Goal: Task Accomplishment & Management: Use online tool/utility

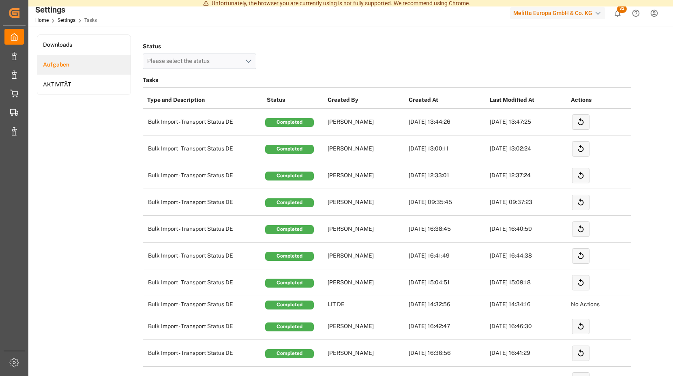
click at [617, 11] on icon "show 32 new notifications" at bounding box center [618, 13] width 6 height 7
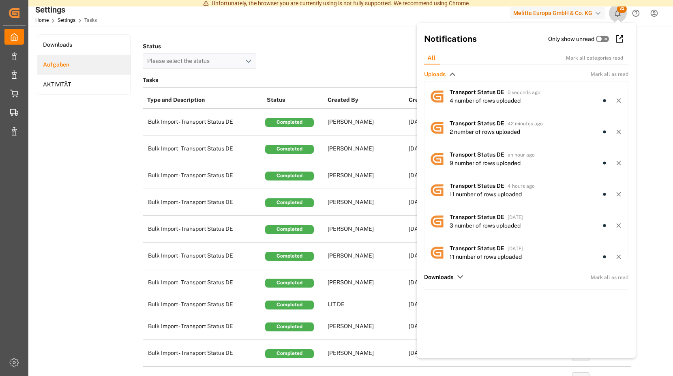
click at [617, 14] on icon "show 32 new notifications" at bounding box center [617, 13] width 9 height 9
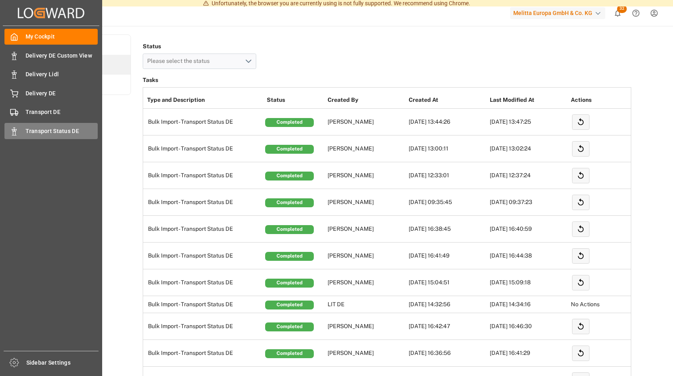
click at [44, 129] on span "Transport Status DE" at bounding box center [62, 131] width 73 height 9
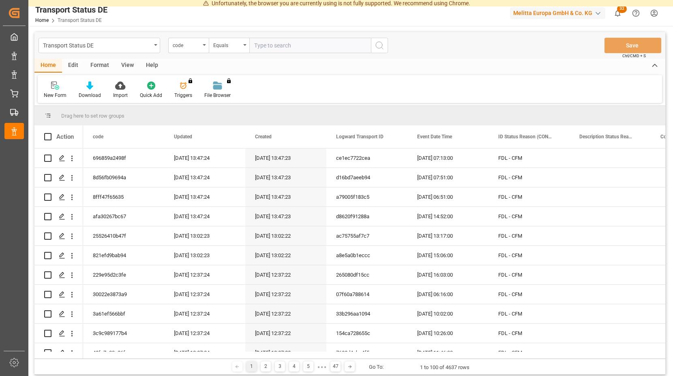
click at [622, 10] on span "32" at bounding box center [622, 9] width 10 height 8
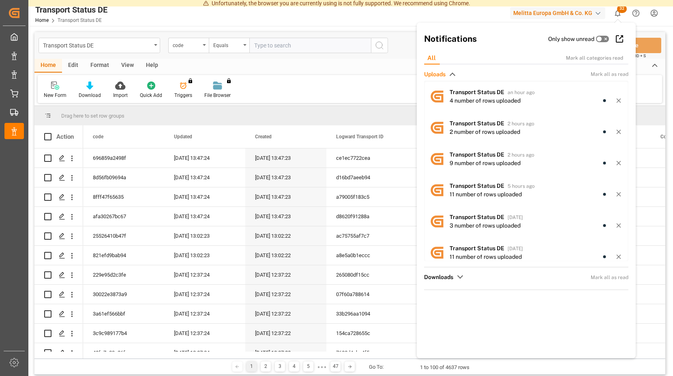
click at [621, 13] on icon "show 32 new notifications" at bounding box center [617, 13] width 9 height 9
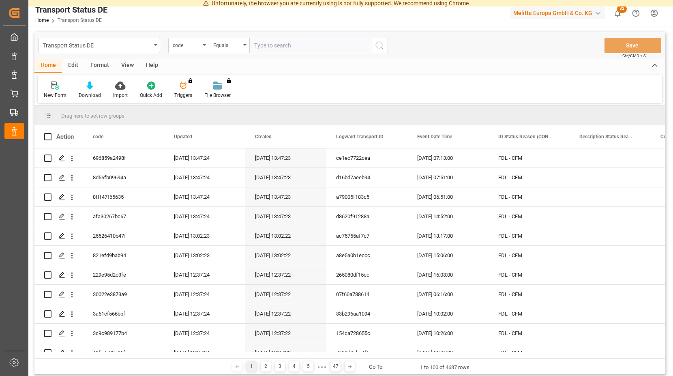
click at [618, 9] on span "32" at bounding box center [622, 9] width 10 height 8
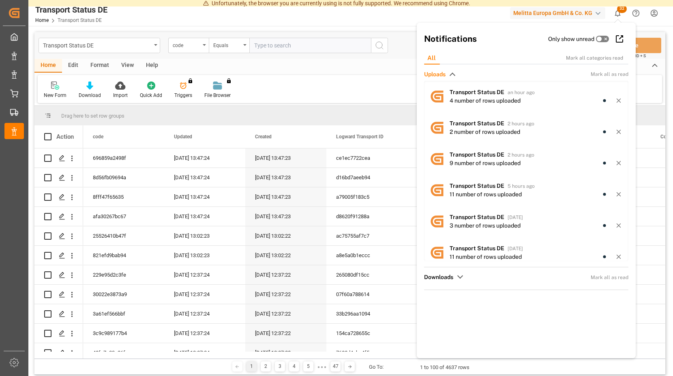
click at [618, 9] on span "32" at bounding box center [622, 9] width 10 height 8
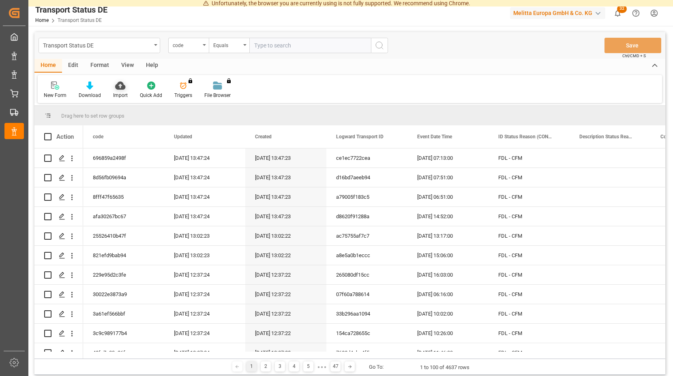
click at [116, 87] on icon at bounding box center [120, 85] width 10 height 8
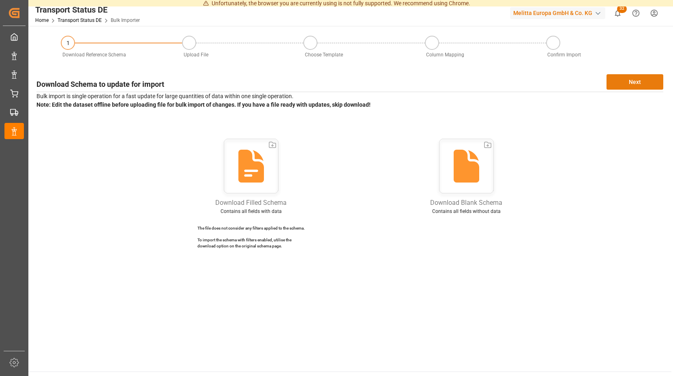
click at [636, 79] on button "Next" at bounding box center [634, 81] width 57 height 15
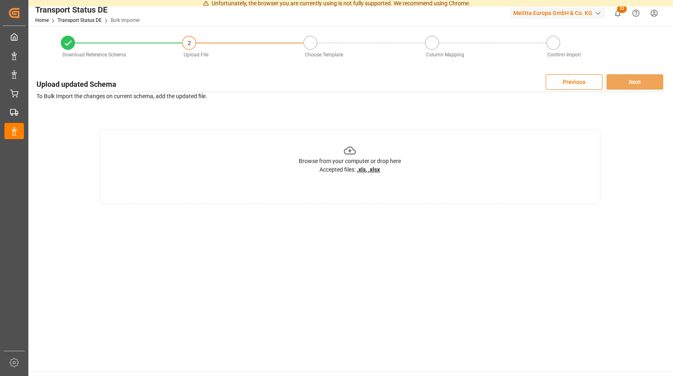
click at [349, 151] on icon at bounding box center [350, 150] width 13 height 13
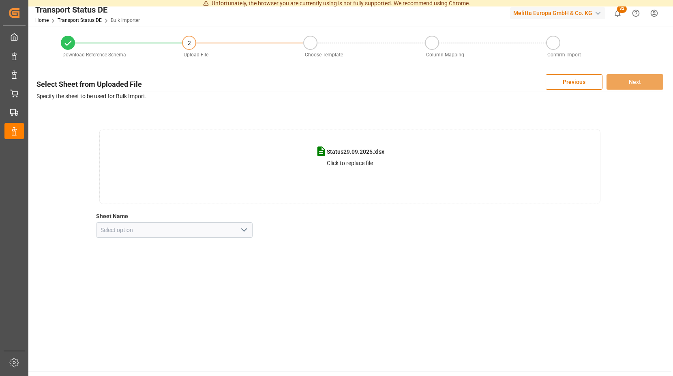
click at [246, 230] on icon "open menu" at bounding box center [244, 230] width 10 height 10
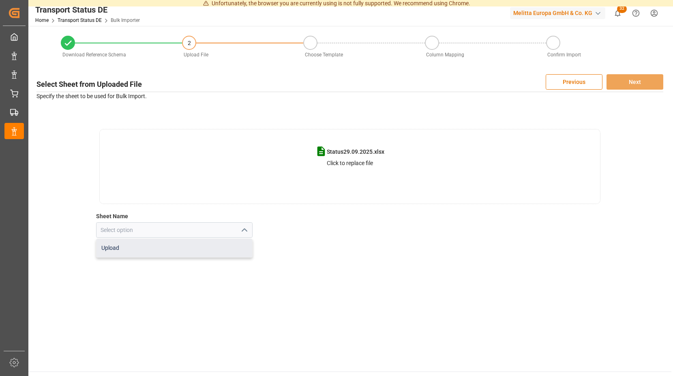
click at [131, 245] on div "Upload" at bounding box center [174, 248] width 156 height 18
type input "Upload"
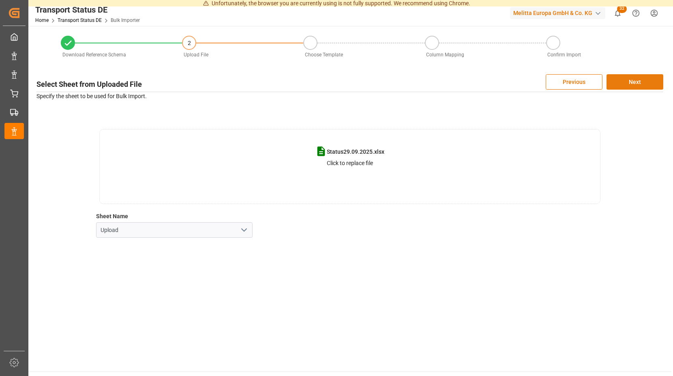
click at [618, 79] on button "Next" at bounding box center [634, 81] width 57 height 15
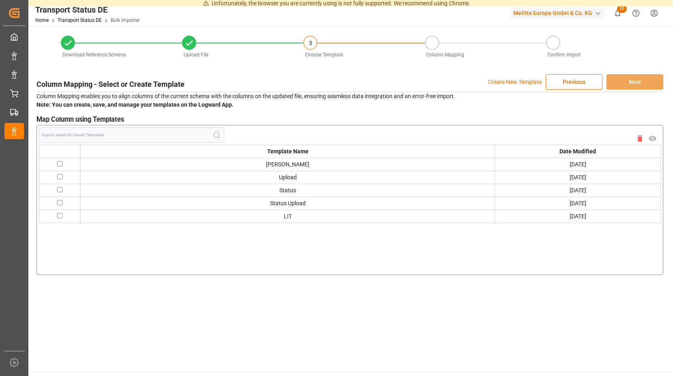
click at [61, 163] on input "checkbox" at bounding box center [59, 163] width 5 height 5
checkbox input "true"
click at [624, 81] on button "Next" at bounding box center [634, 81] width 57 height 15
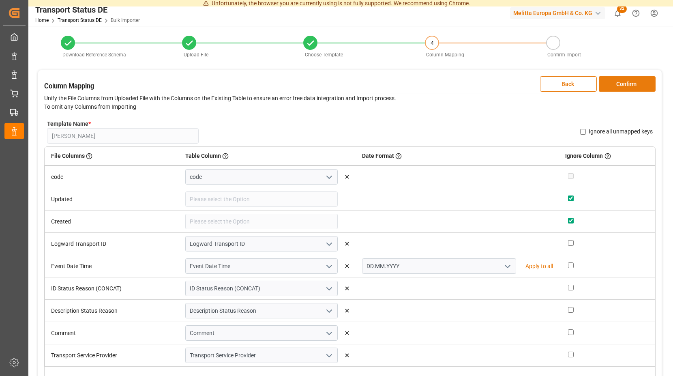
click at [609, 82] on button "Confirm" at bounding box center [627, 83] width 57 height 15
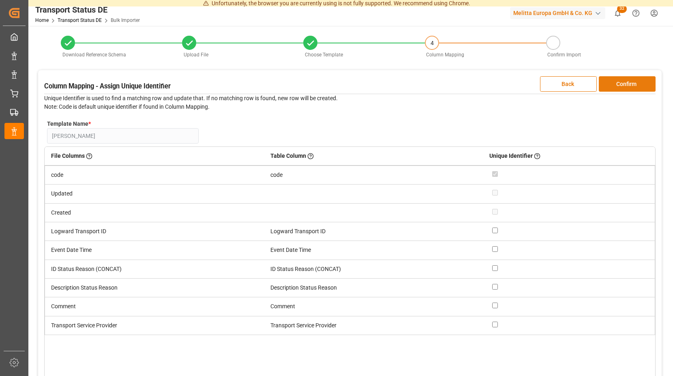
click at [609, 82] on button "Confirm" at bounding box center [627, 83] width 57 height 15
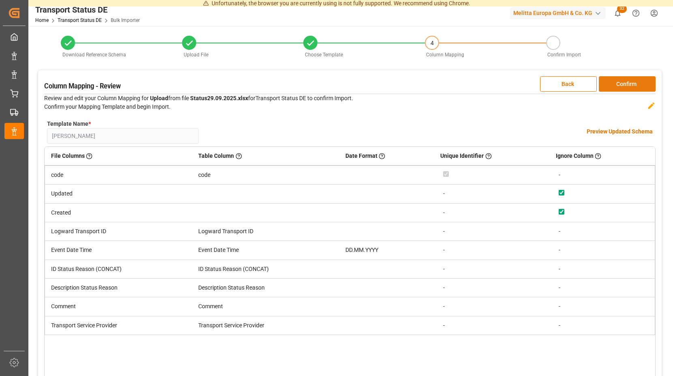
click at [609, 82] on button "Confirm" at bounding box center [627, 83] width 57 height 15
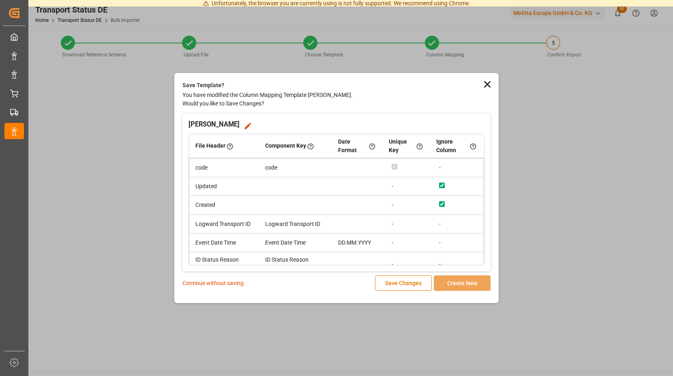
click at [220, 282] on p "Continue without saving" at bounding box center [212, 283] width 61 height 9
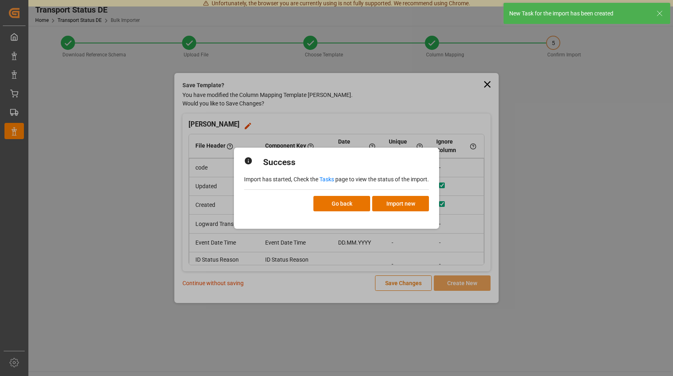
click at [330, 179] on link "Tasks" at bounding box center [326, 179] width 15 height 6
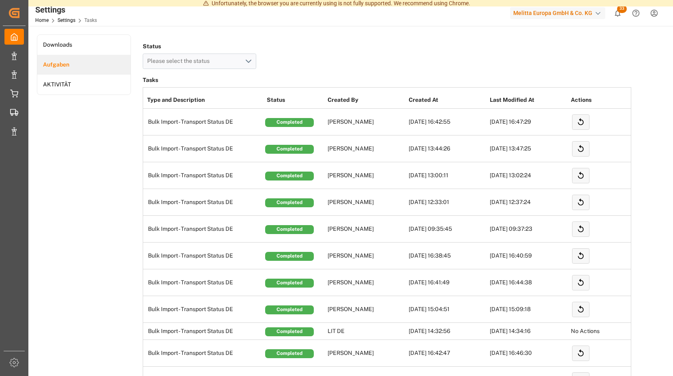
click at [619, 13] on icon "show 33 new notifications" at bounding box center [618, 13] width 6 height 7
click at [621, 12] on span "33" at bounding box center [622, 9] width 10 height 8
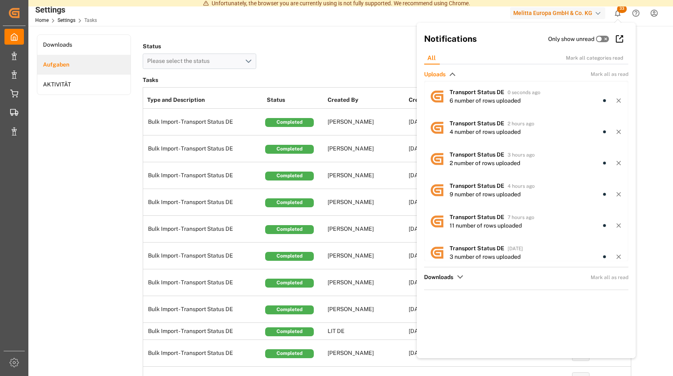
click at [622, 10] on span "33" at bounding box center [622, 9] width 10 height 8
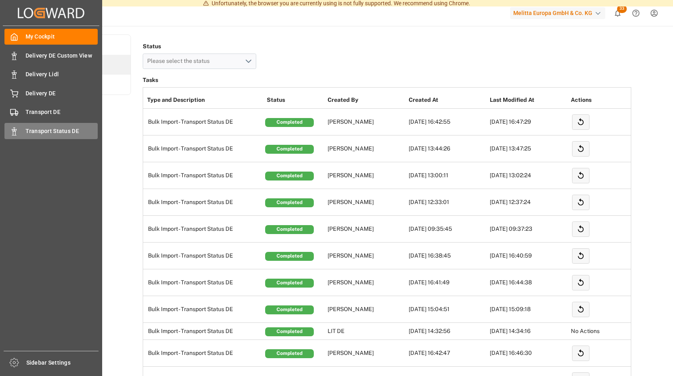
click at [19, 130] on div "Transport Status DE Transport Status DE" at bounding box center [50, 131] width 93 height 16
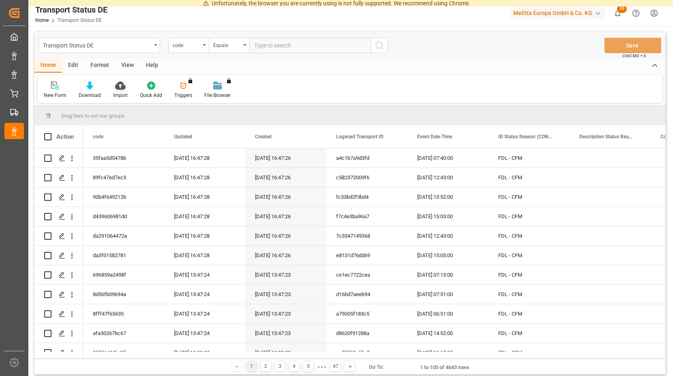
click at [118, 82] on icon at bounding box center [120, 85] width 10 height 8
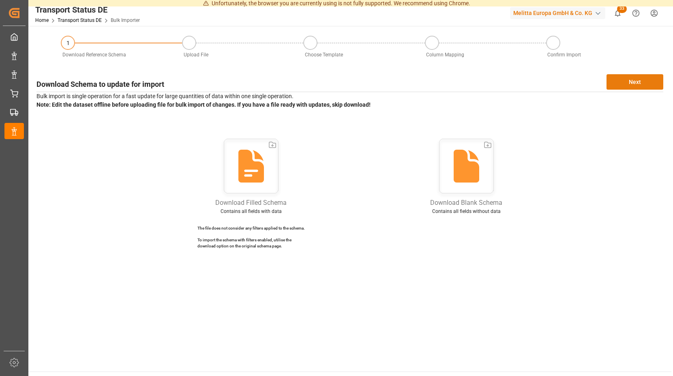
click at [629, 79] on button "Next" at bounding box center [634, 81] width 57 height 15
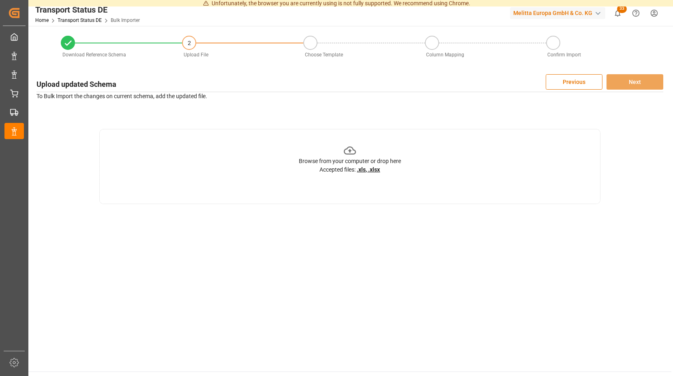
click at [349, 149] on icon at bounding box center [350, 150] width 13 height 13
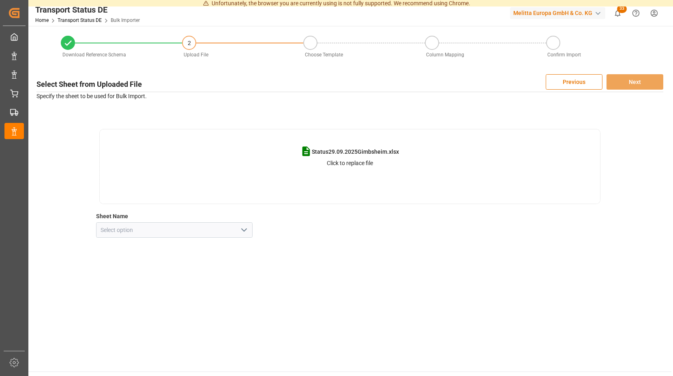
click at [243, 230] on polyline "open menu" at bounding box center [244, 230] width 5 height 2
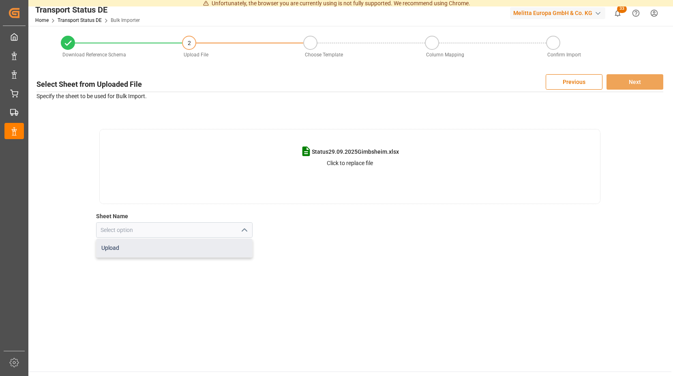
click at [145, 251] on div "Upload" at bounding box center [174, 248] width 156 height 18
type input "Upload"
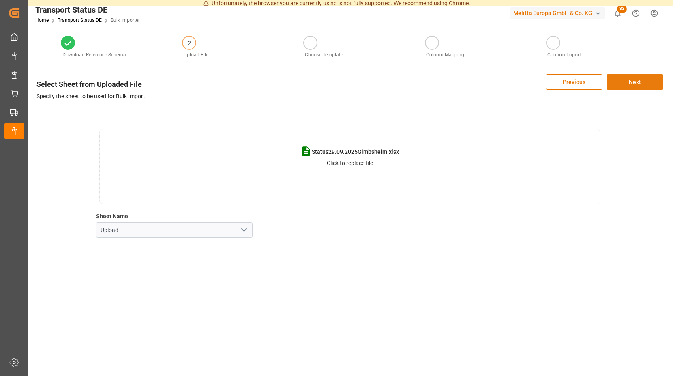
click at [634, 82] on button "Next" at bounding box center [634, 81] width 57 height 15
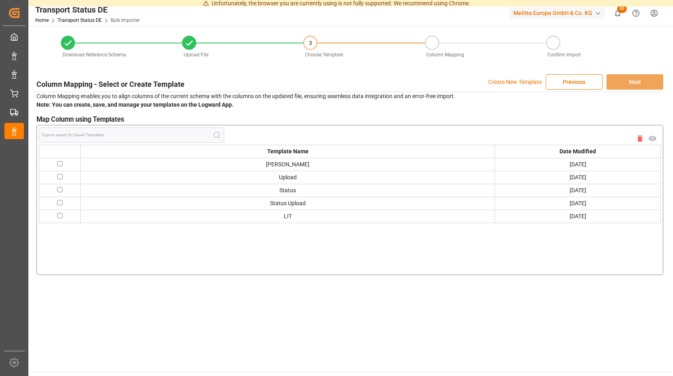
click at [60, 163] on input "checkbox" at bounding box center [59, 163] width 5 height 5
checkbox input "true"
click at [632, 79] on button "Next" at bounding box center [634, 81] width 57 height 15
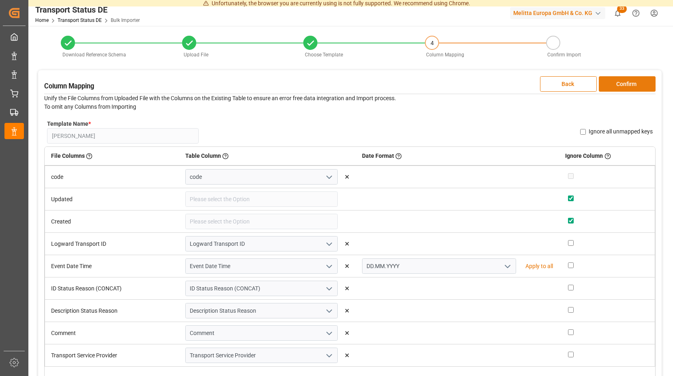
click at [605, 82] on button "Confirm" at bounding box center [627, 83] width 57 height 15
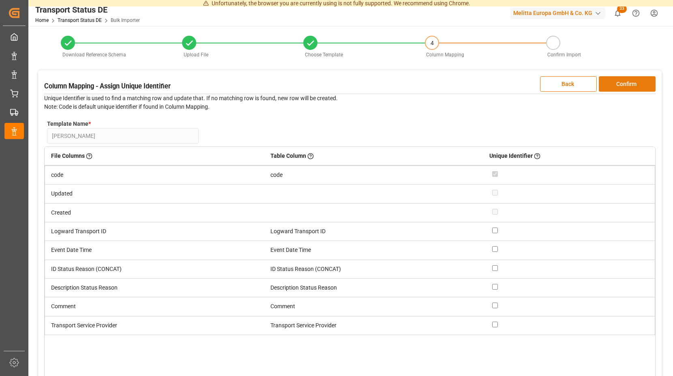
click at [615, 81] on button "Confirm" at bounding box center [627, 83] width 57 height 15
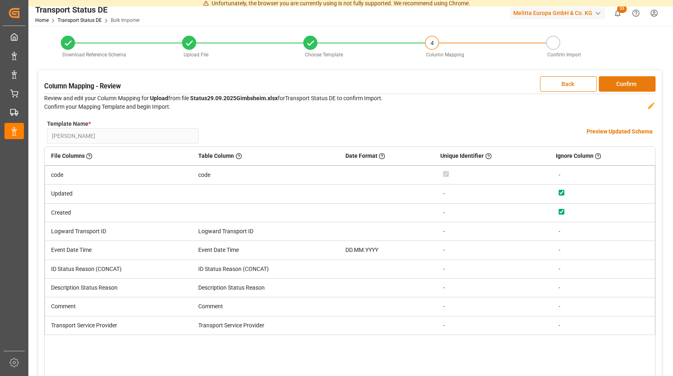
click at [616, 81] on button "Confirm" at bounding box center [627, 83] width 57 height 15
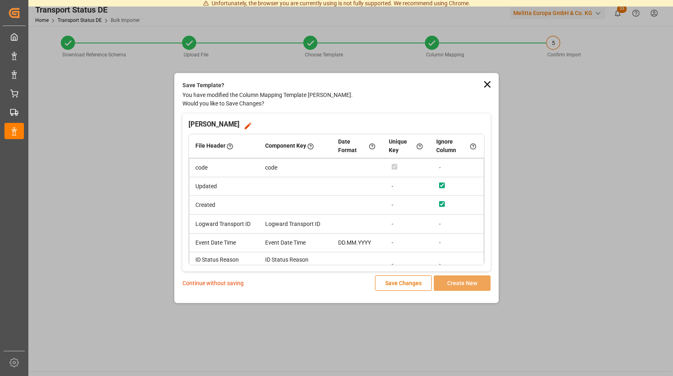
click at [221, 281] on p "Continue without saving" at bounding box center [212, 283] width 61 height 9
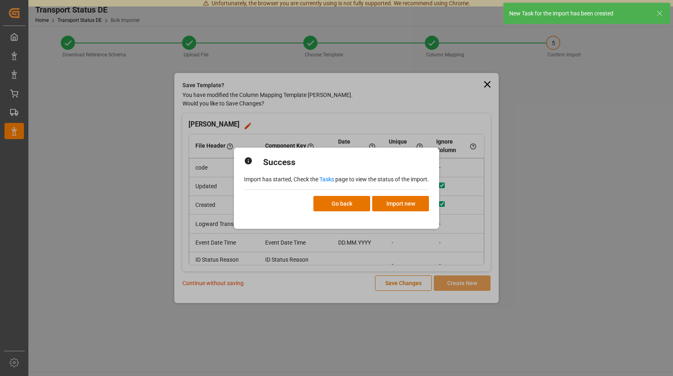
click at [325, 178] on link "Tasks" at bounding box center [326, 179] width 15 height 6
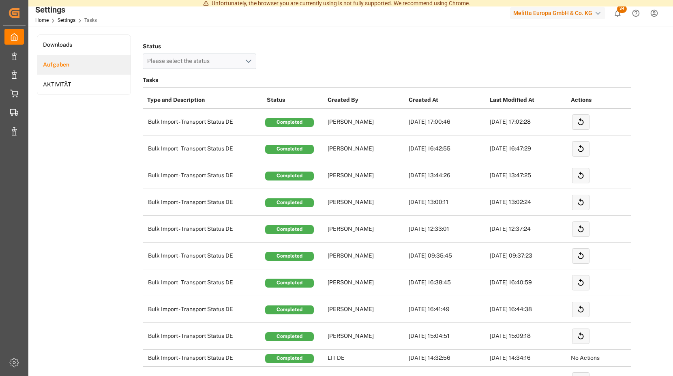
click at [619, 12] on span "34" at bounding box center [622, 9] width 10 height 8
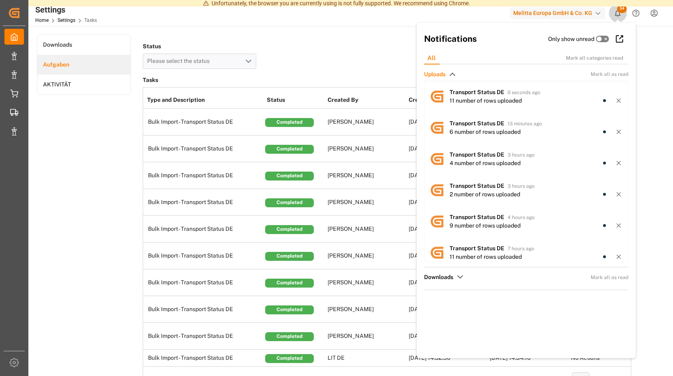
click at [621, 11] on span "34" at bounding box center [622, 9] width 10 height 8
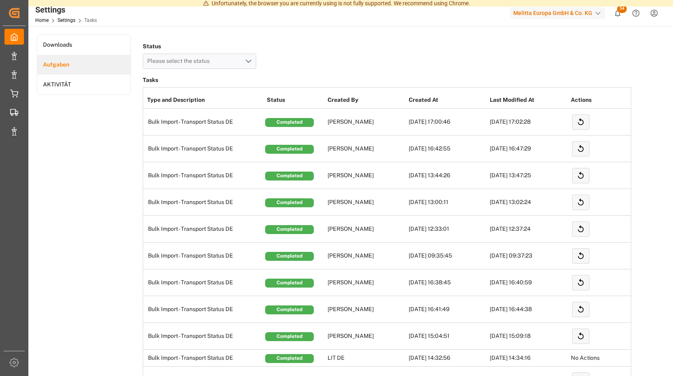
click at [619, 8] on span "34" at bounding box center [622, 9] width 10 height 8
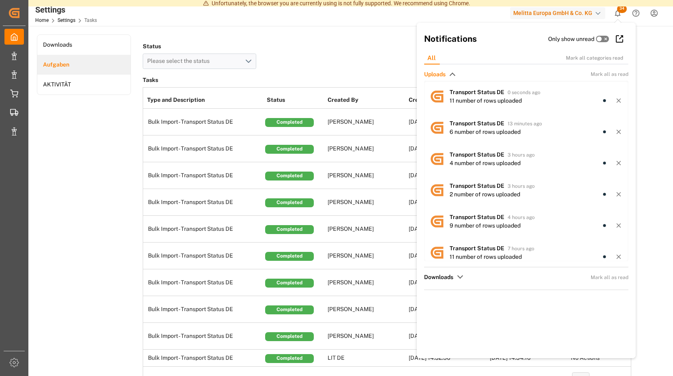
click at [619, 8] on span "34" at bounding box center [622, 9] width 10 height 8
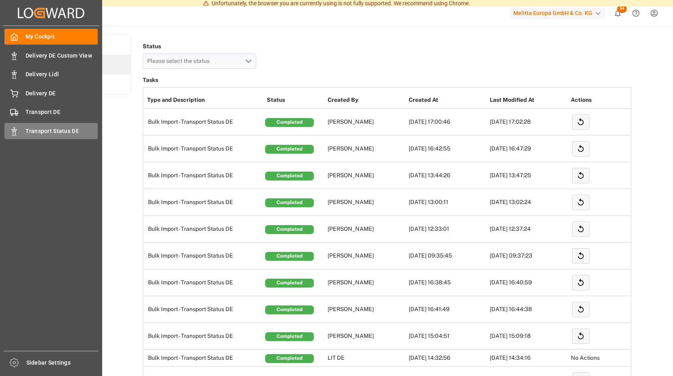
click at [20, 131] on div "Transport Status DE Transport Status DE" at bounding box center [50, 131] width 93 height 16
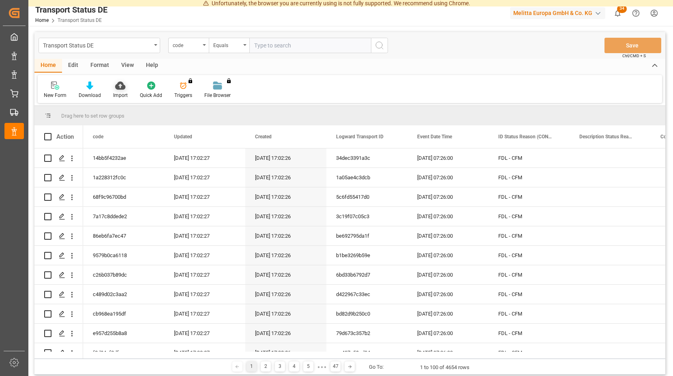
click at [120, 88] on icon at bounding box center [120, 85] width 10 height 8
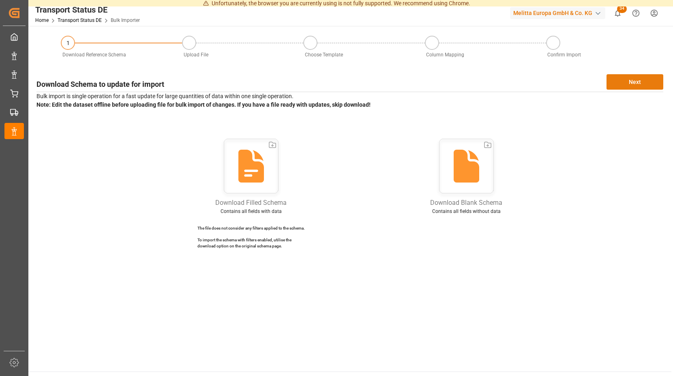
click at [618, 82] on button "Next" at bounding box center [634, 81] width 57 height 15
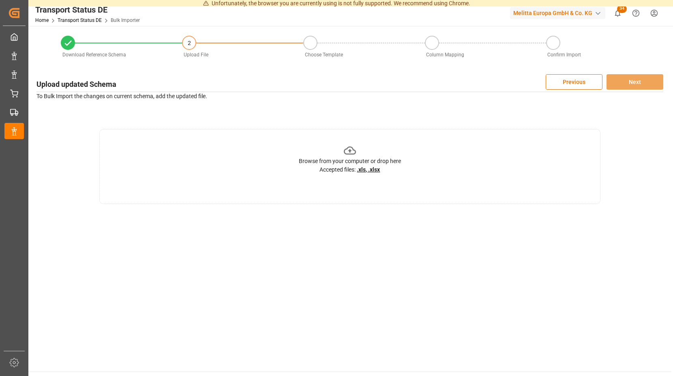
click at [349, 149] on icon at bounding box center [350, 150] width 13 height 13
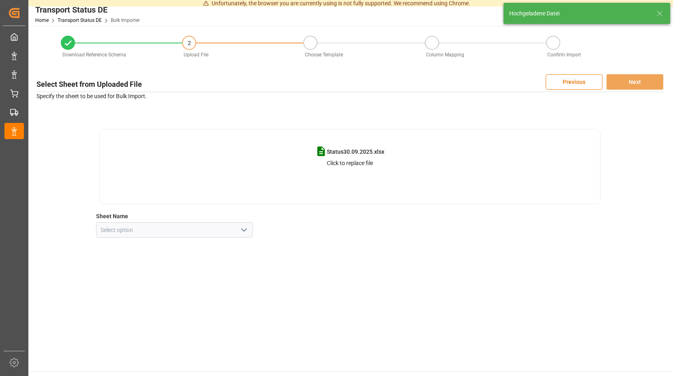
click at [249, 229] on button "open menu" at bounding box center [244, 230] width 12 height 13
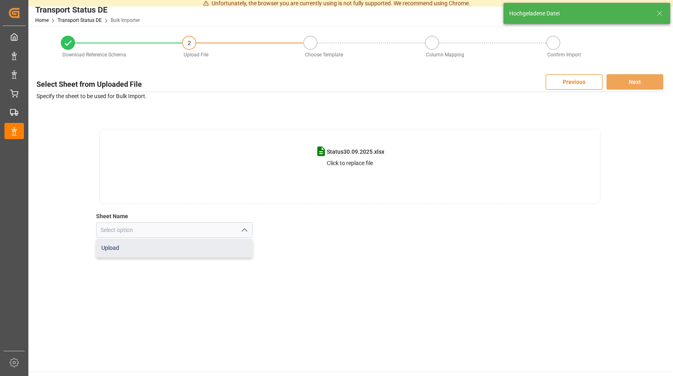
click at [171, 249] on div "Upload" at bounding box center [174, 248] width 156 height 18
type input "Upload"
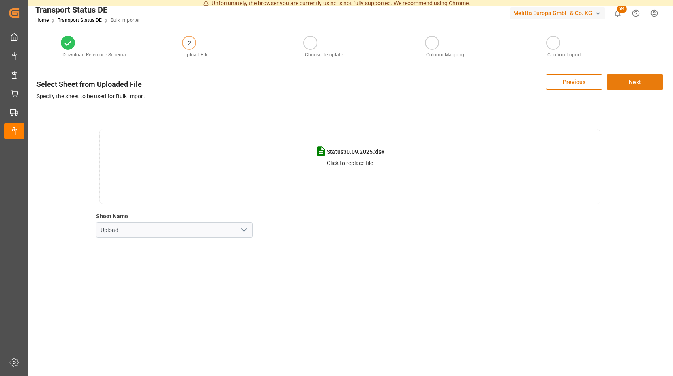
click at [634, 81] on button "Next" at bounding box center [634, 81] width 57 height 15
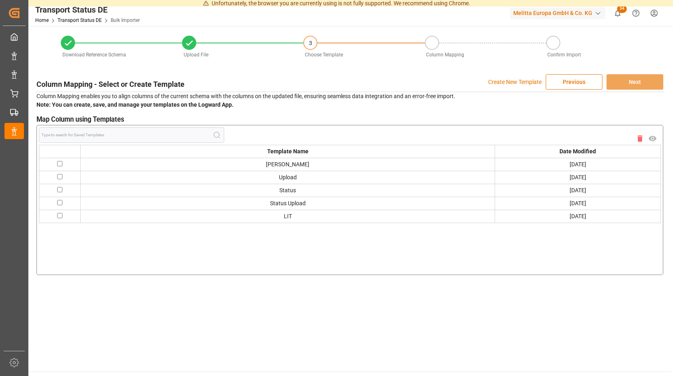
click at [58, 164] on input "checkbox" at bounding box center [59, 163] width 5 height 5
checkbox input "true"
click at [624, 84] on button "Next" at bounding box center [634, 81] width 57 height 15
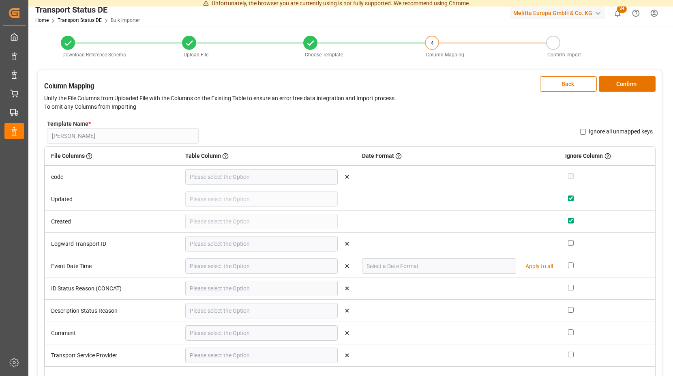
type input "code"
type input "Logward Transport ID"
type input "Event Date Time"
type input "DD.MM.YYYY"
type input "ID Status Reason (CONCAT)"
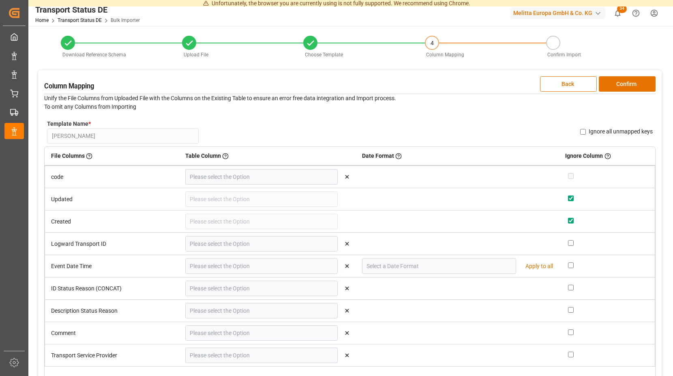
type input "Description Status Reason"
type input "Comment"
type input "Transport Service Provider"
click at [618, 88] on button "Confirm" at bounding box center [627, 83] width 57 height 15
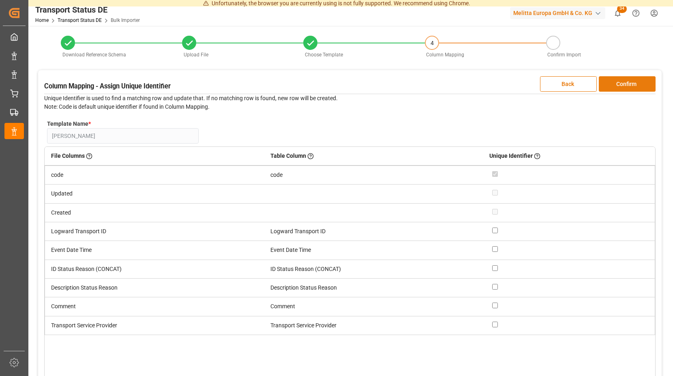
click at [618, 88] on button "Confirm" at bounding box center [627, 83] width 57 height 15
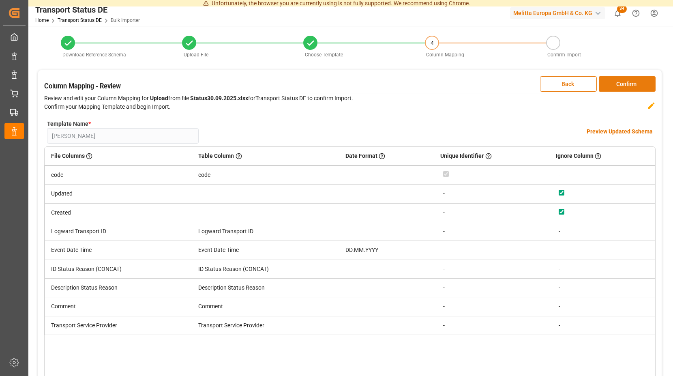
click at [618, 86] on button "Confirm" at bounding box center [627, 83] width 57 height 15
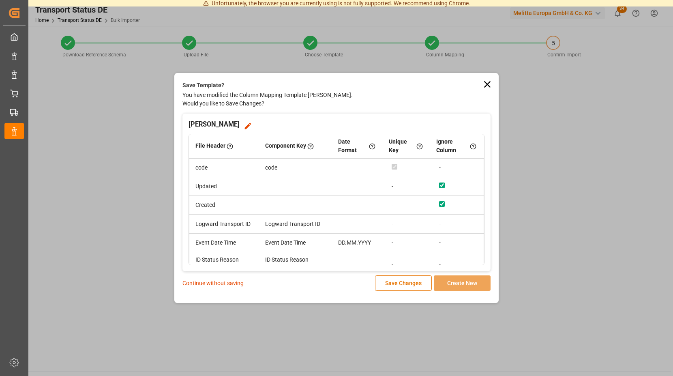
click at [210, 281] on p "Continue without saving" at bounding box center [212, 283] width 61 height 9
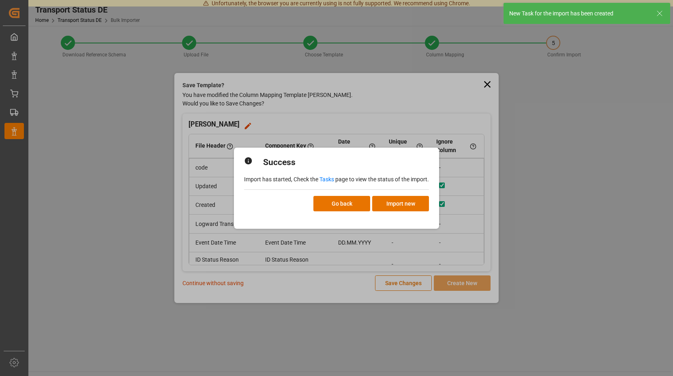
click at [326, 178] on link "Tasks" at bounding box center [326, 179] width 15 height 6
